Goal: Information Seeking & Learning: Check status

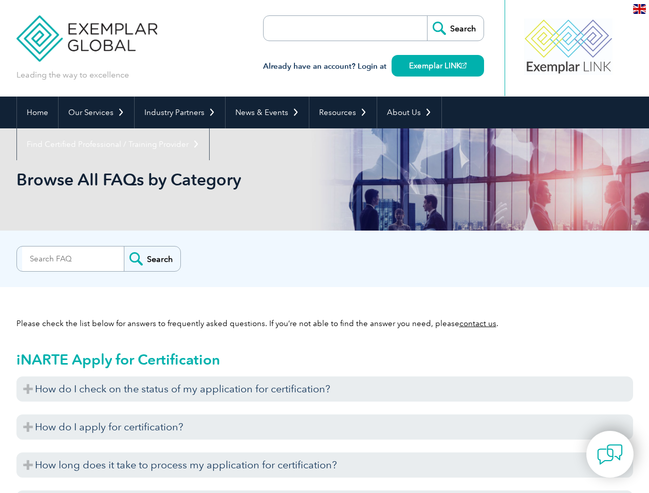
click at [324, 247] on div "Search" at bounding box center [324, 256] width 617 height 21
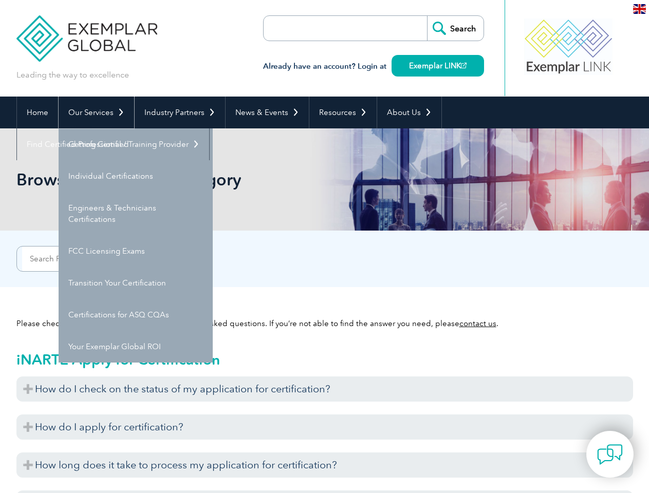
click at [96, 113] on link "Our Services" at bounding box center [97, 113] width 76 height 32
click at [178, 113] on link "Industry Partners" at bounding box center [180, 113] width 90 height 32
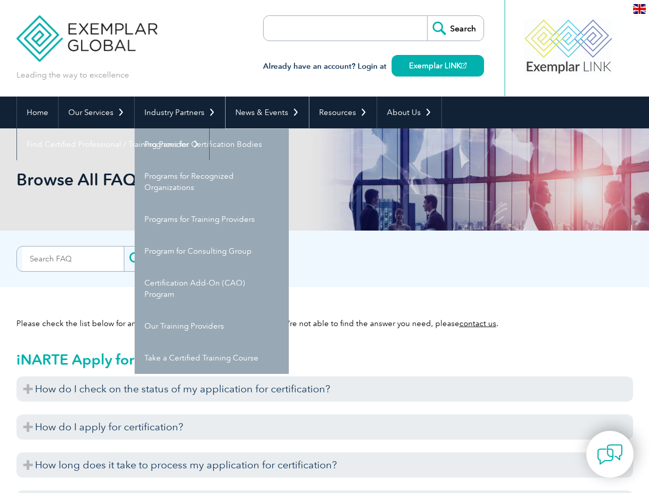
click at [264, 113] on link "News & Events" at bounding box center [267, 113] width 83 height 32
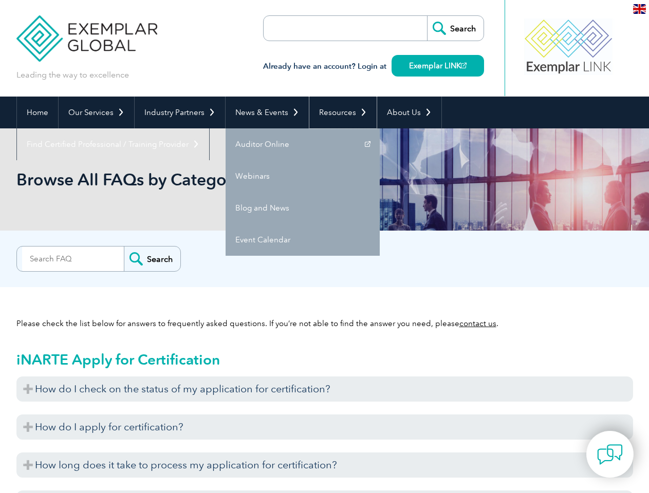
click at [339, 113] on link "Resources" at bounding box center [342, 113] width 67 height 32
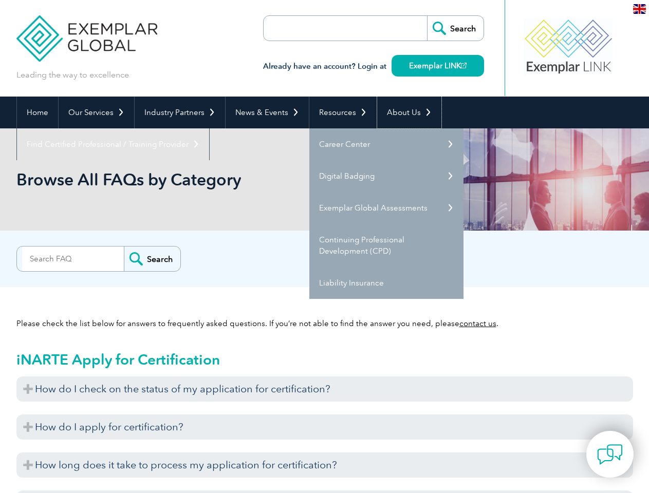
click at [404, 113] on link "About Us" at bounding box center [409, 113] width 64 height 32
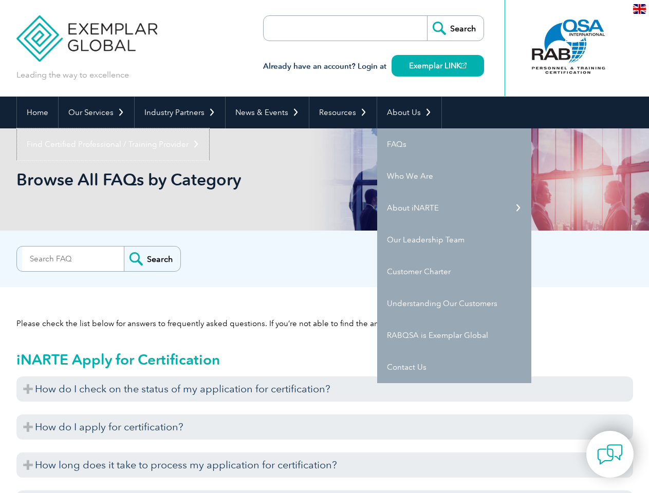
click at [209, 128] on link "Find Certified Professional / Training Provider" at bounding box center [113, 144] width 192 height 32
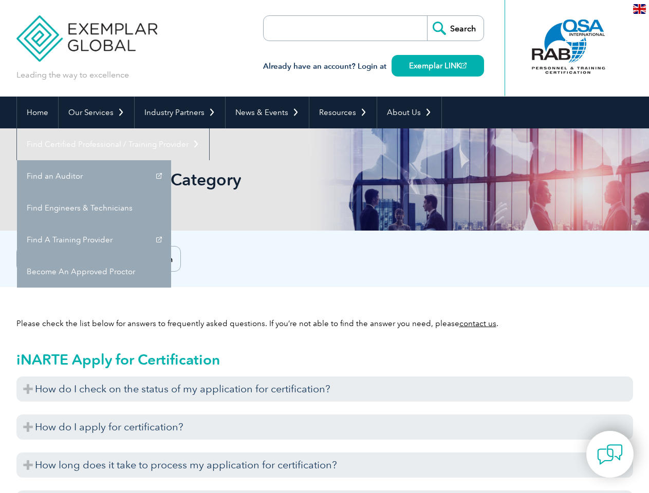
click at [325, 389] on h3 "How do I check on the status of my application for certification?" at bounding box center [324, 389] width 617 height 25
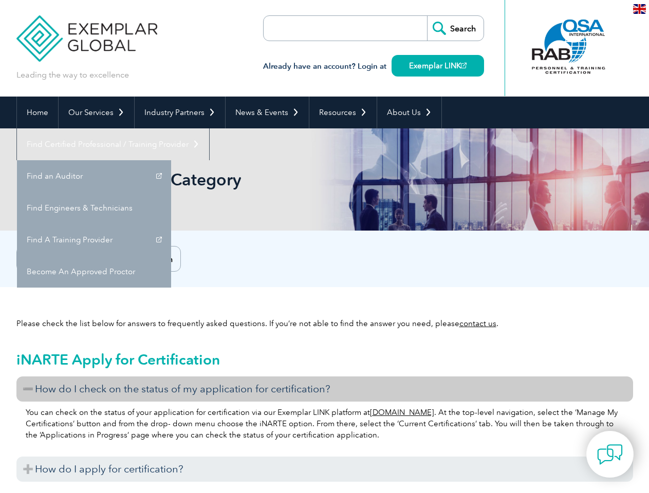
click at [325, 427] on p "You can check on the status of your application for certification via our Exemp…" at bounding box center [325, 424] width 598 height 34
click at [325, 465] on h3 "How do I apply for certification?" at bounding box center [324, 469] width 617 height 25
